Goal: Information Seeking & Learning: Learn about a topic

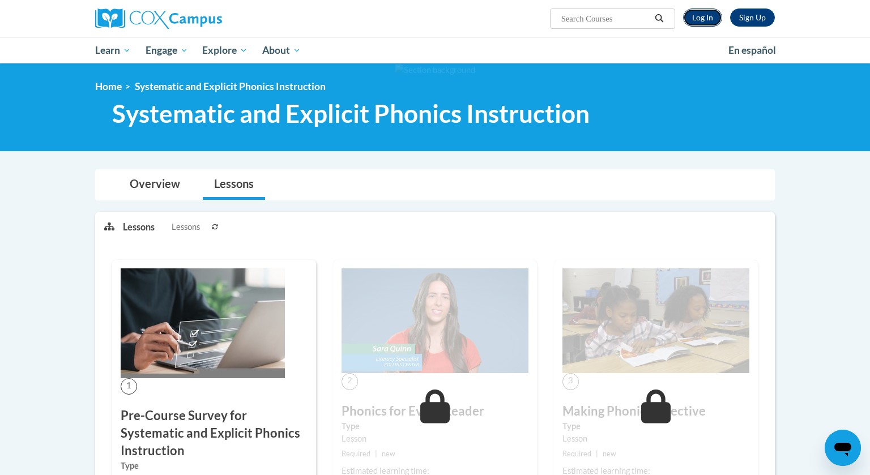
click at [699, 15] on link "Log In" at bounding box center [702, 17] width 39 height 18
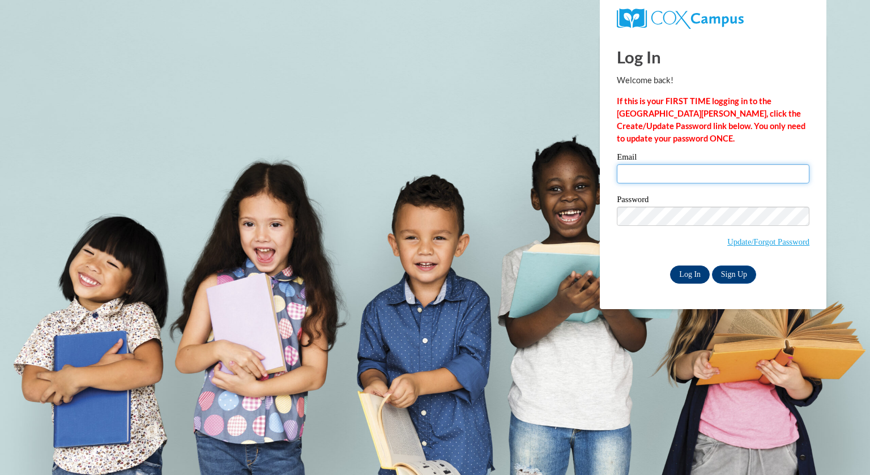
type input "baumanl@swallowschool.org"
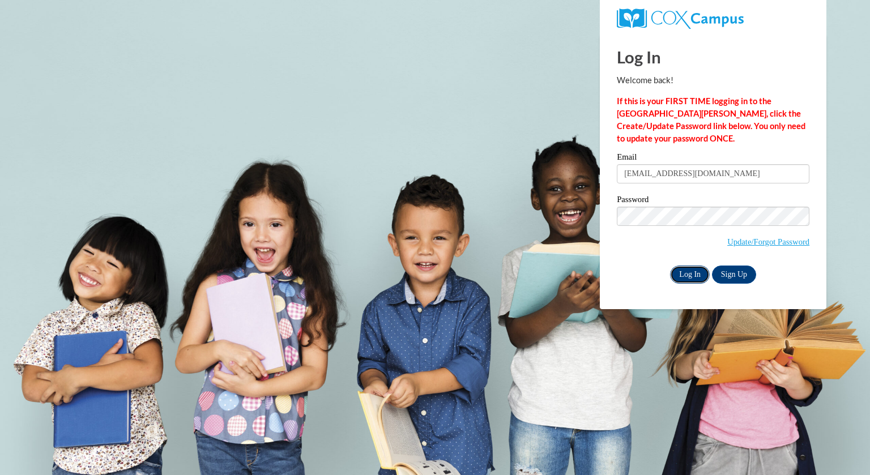
click at [688, 276] on input "Log In" at bounding box center [690, 275] width 40 height 18
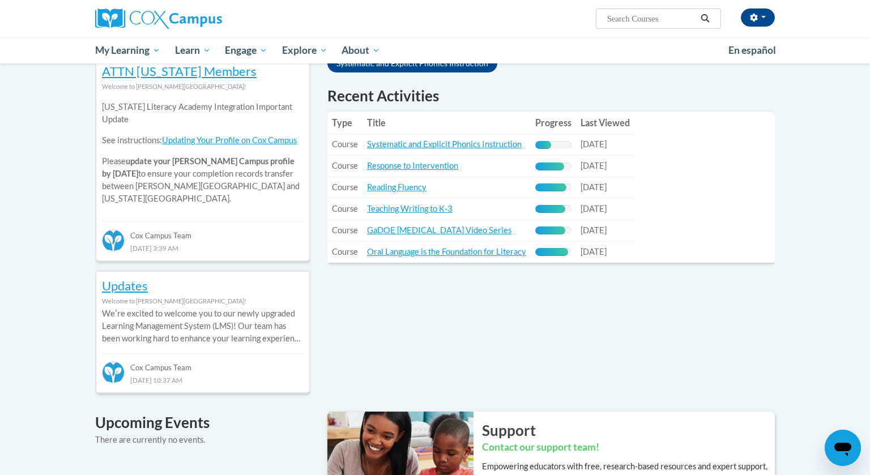
scroll to position [377, 0]
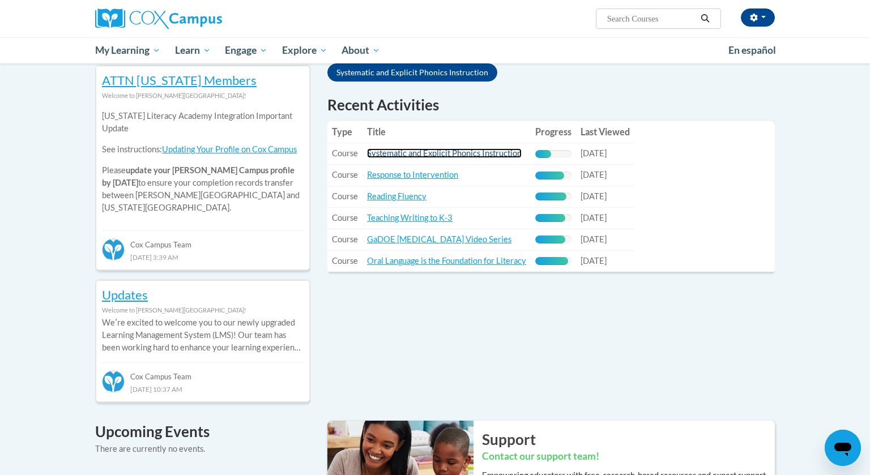
click at [440, 155] on link "Systematic and Explicit Phonics Instruction" at bounding box center [444, 153] width 155 height 10
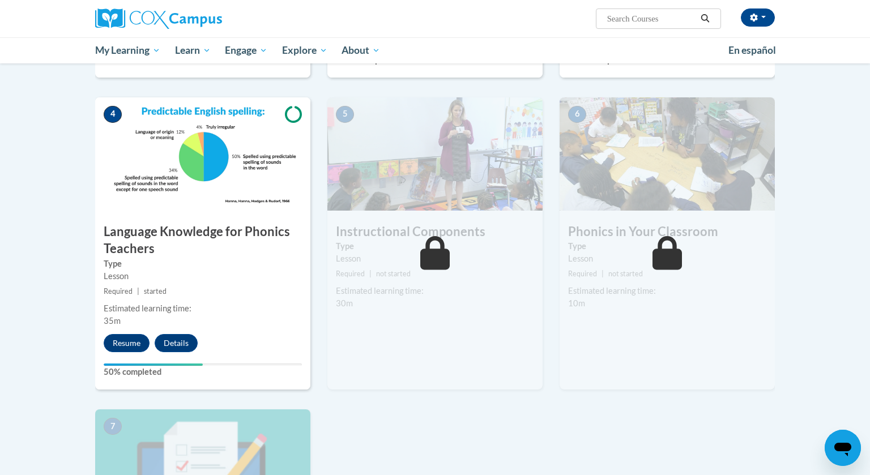
scroll to position [493, 0]
click at [132, 348] on button "Resume" at bounding box center [127, 344] width 46 height 18
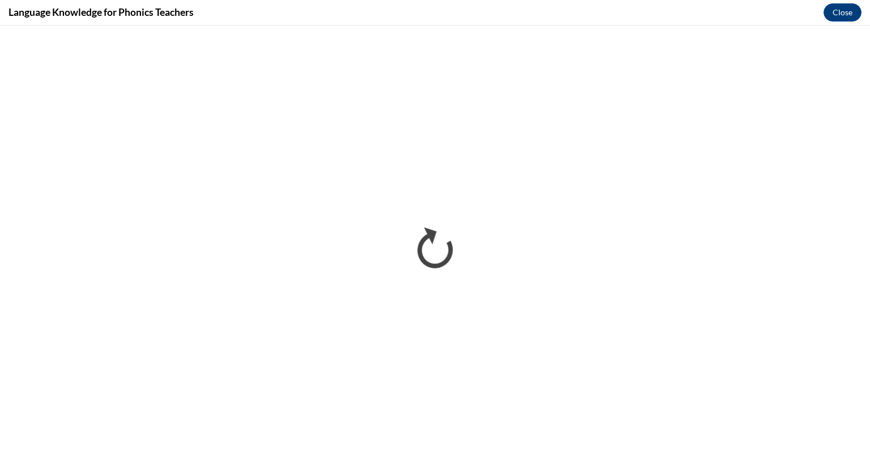
scroll to position [0, 0]
